Goal: Transaction & Acquisition: Purchase product/service

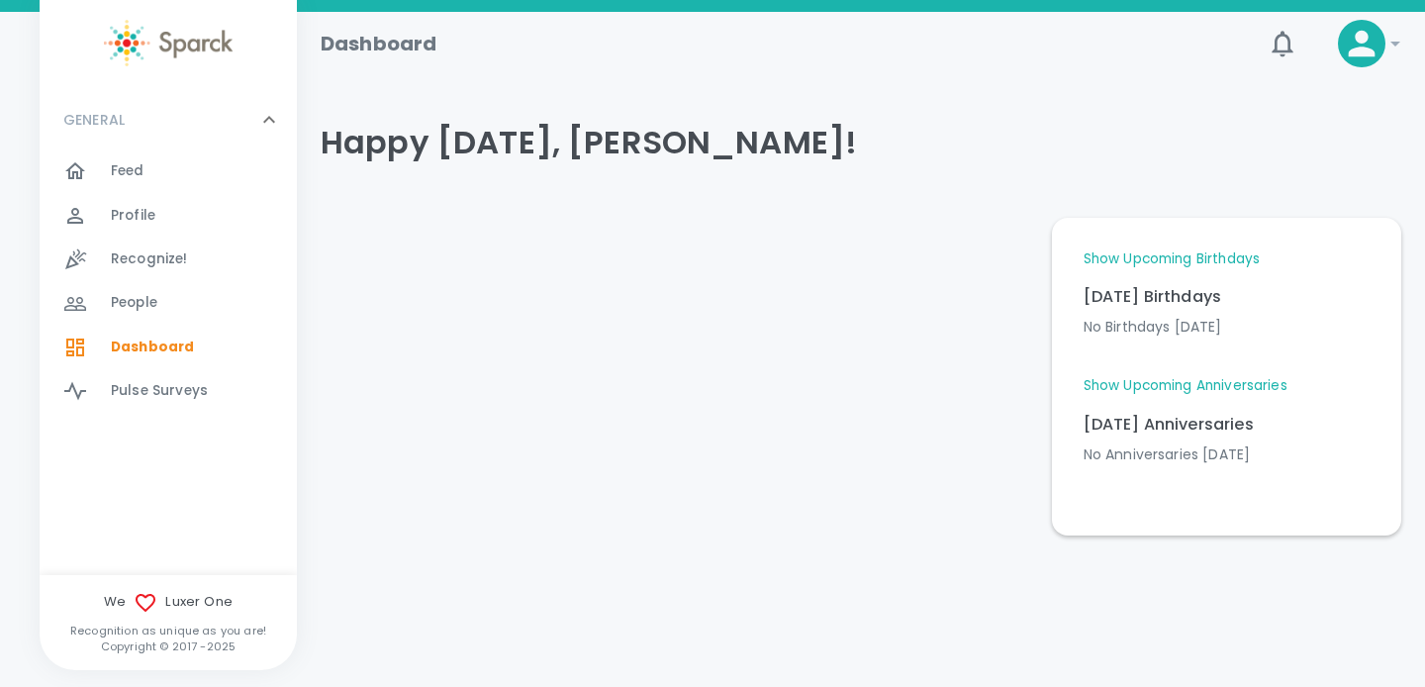
click at [1352, 47] on icon at bounding box center [1362, 44] width 40 height 40
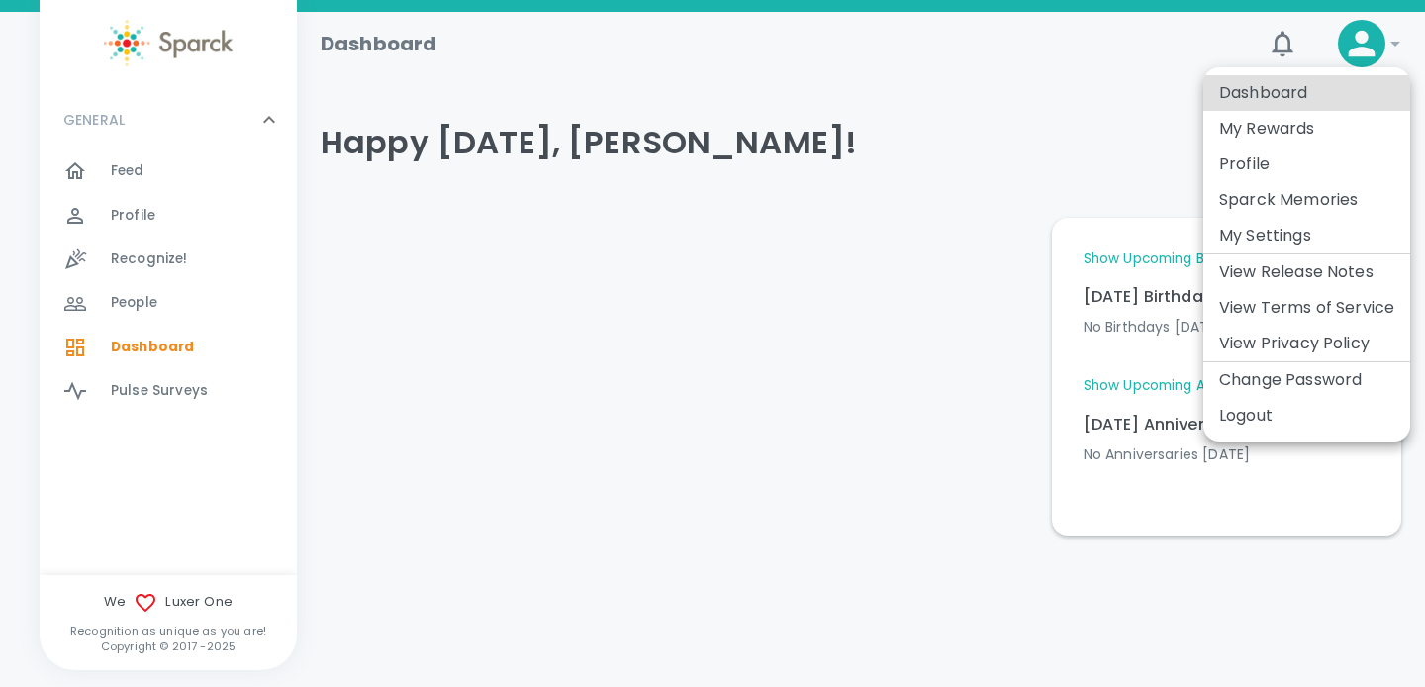
click at [1276, 127] on li "My Rewards" at bounding box center [1306, 129] width 207 height 36
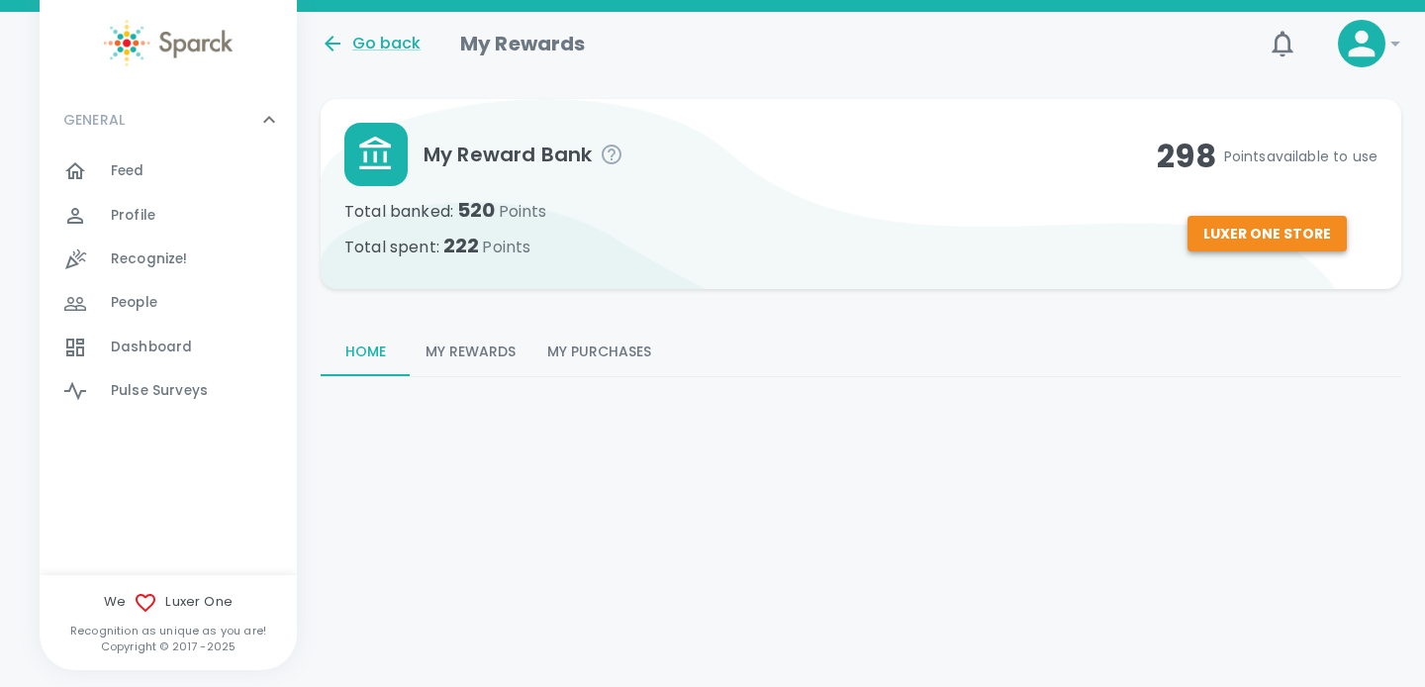
click at [1223, 231] on button "Luxer One Store" at bounding box center [1266, 234] width 159 height 37
